Goal: Entertainment & Leisure: Browse casually

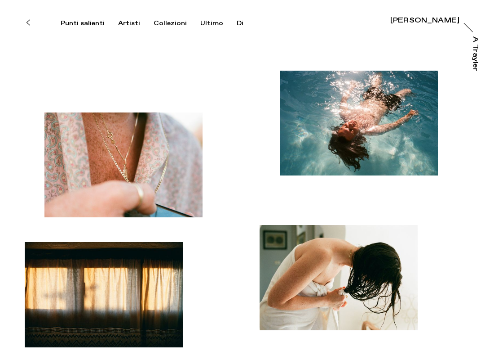
click at [163, 160] on img "button" at bounding box center [124, 164] width 158 height 105
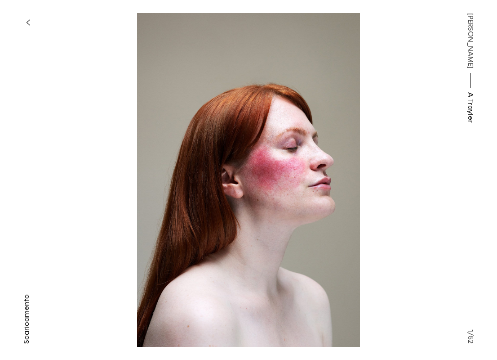
click at [27, 17] on button "button" at bounding box center [28, 23] width 20 height 20
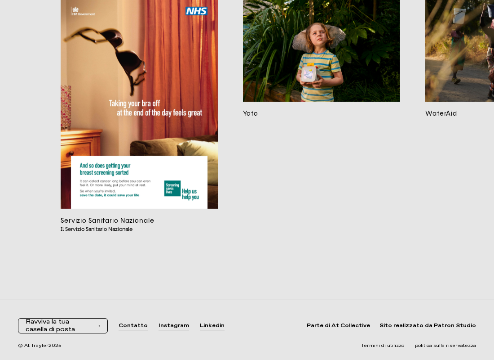
scroll to position [5323, 0]
